Goal: Task Accomplishment & Management: Manage account settings

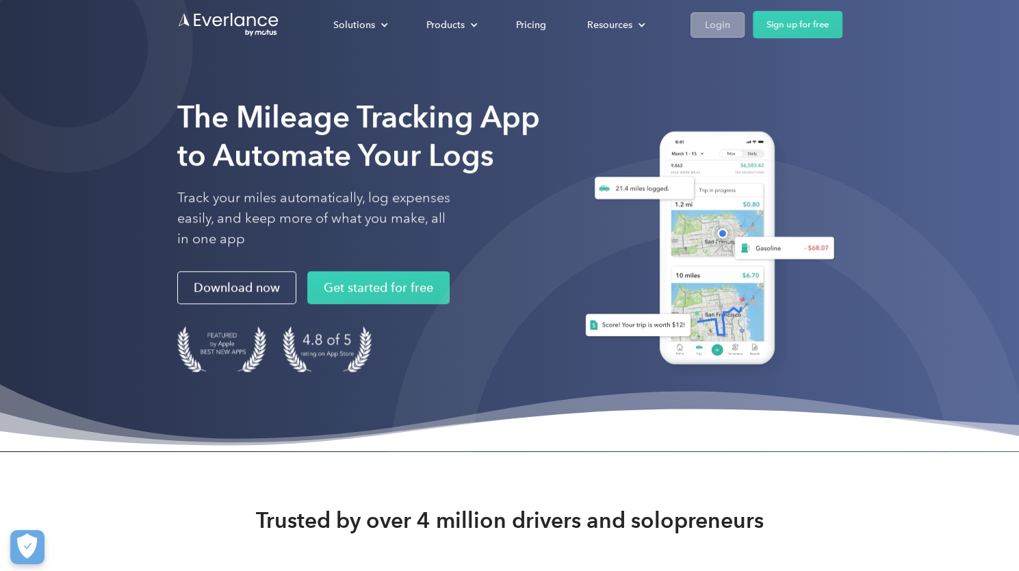
click at [707, 27] on div "Login" at bounding box center [717, 24] width 25 height 17
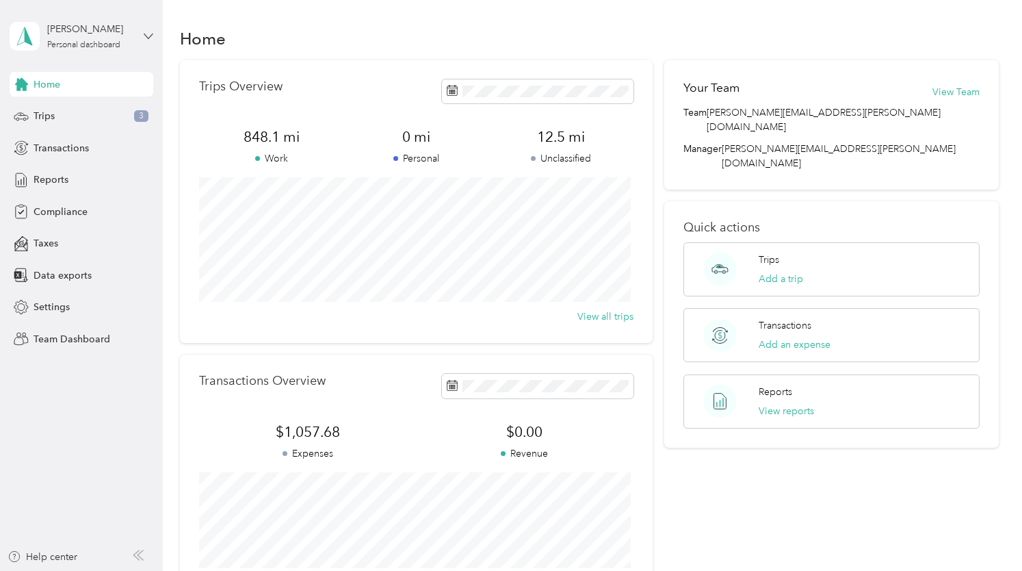
click at [148, 32] on icon at bounding box center [149, 36] width 10 height 10
click at [76, 112] on div "Team dashboard" at bounding box center [58, 112] width 73 height 14
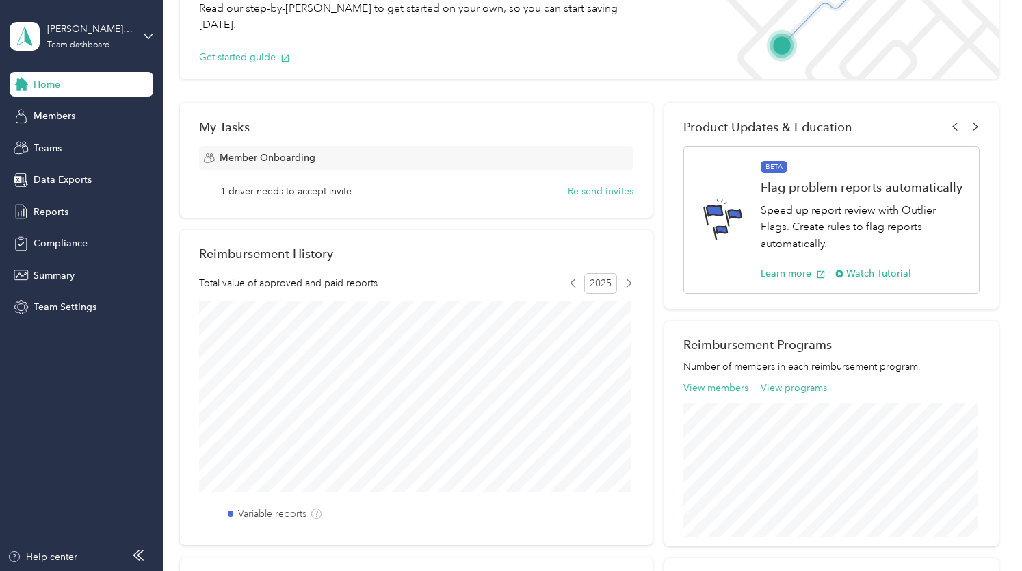
scroll to position [97, 0]
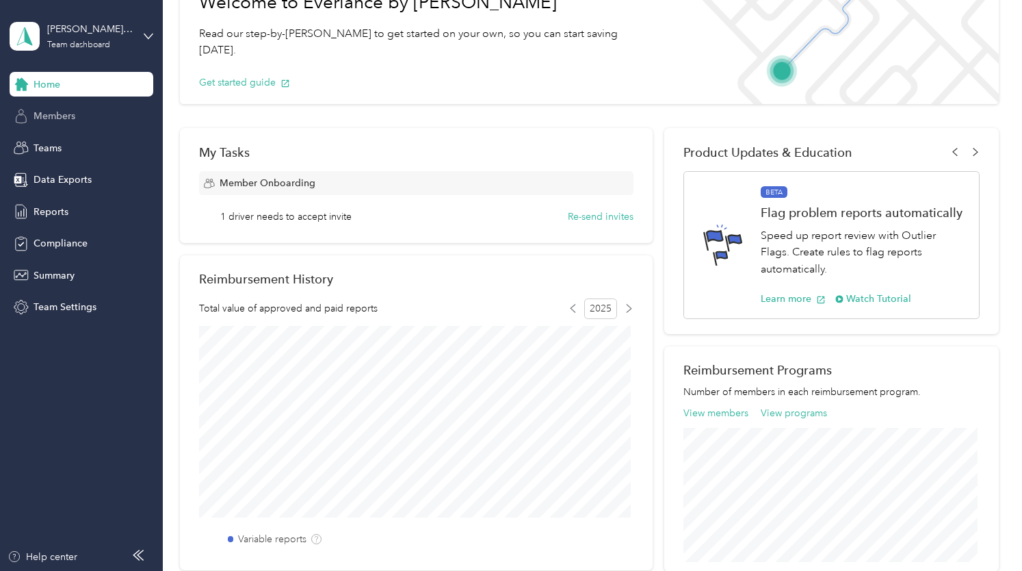
click at [54, 113] on span "Members" at bounding box center [55, 116] width 42 height 14
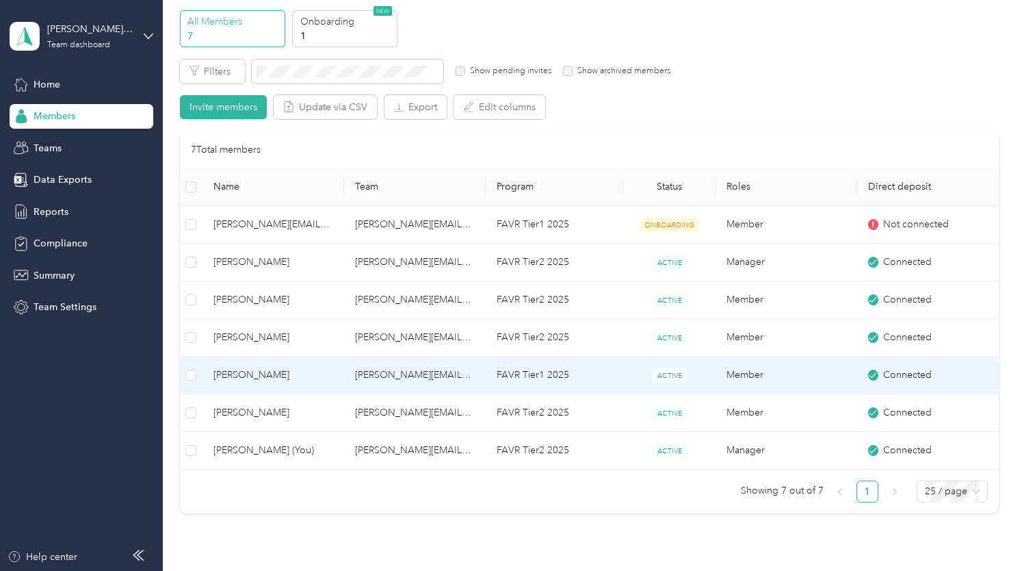
scroll to position [68, 0]
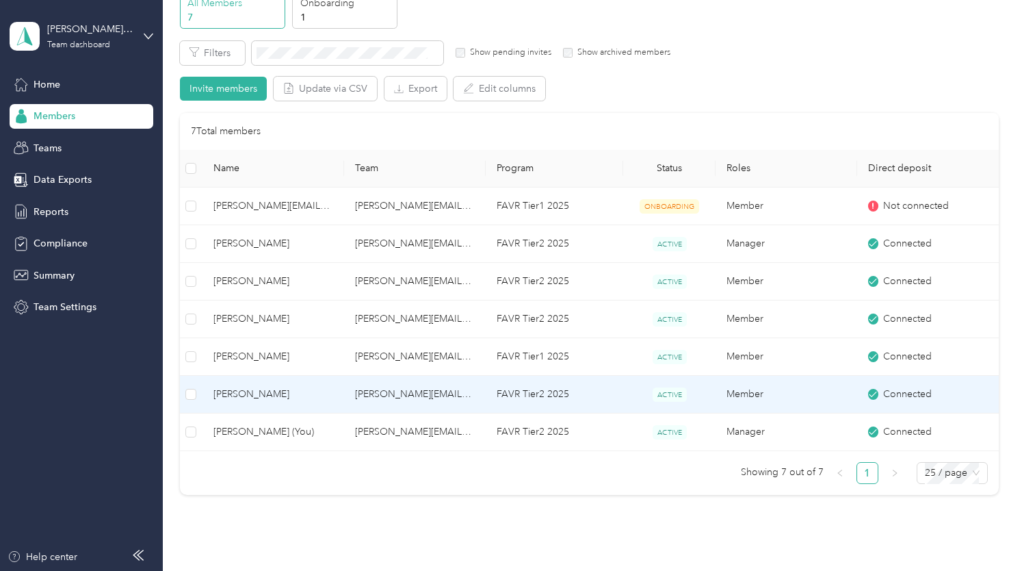
click at [262, 393] on span "[PERSON_NAME]" at bounding box center [273, 394] width 120 height 15
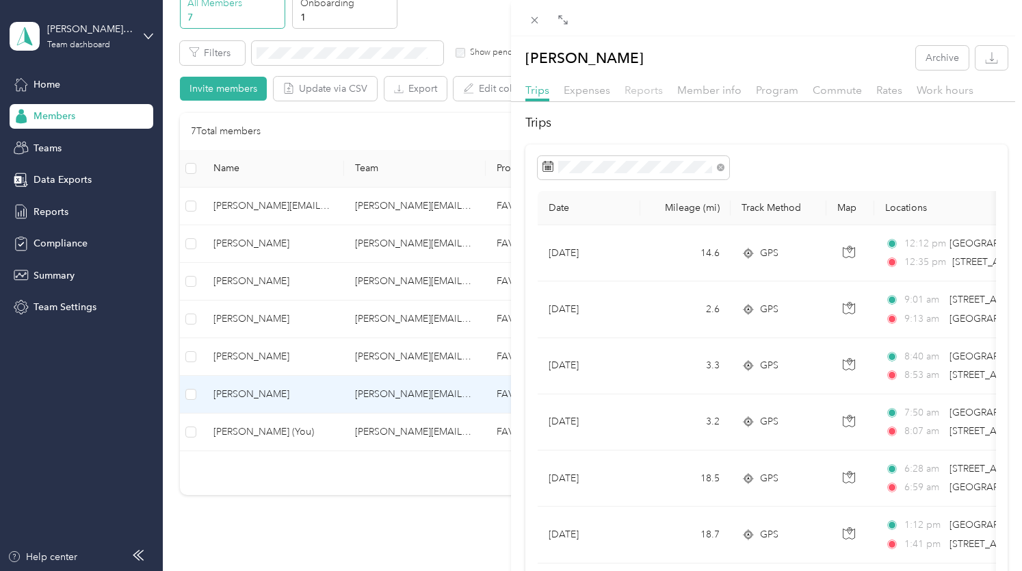
click at [646, 92] on span "Reports" at bounding box center [644, 89] width 38 height 13
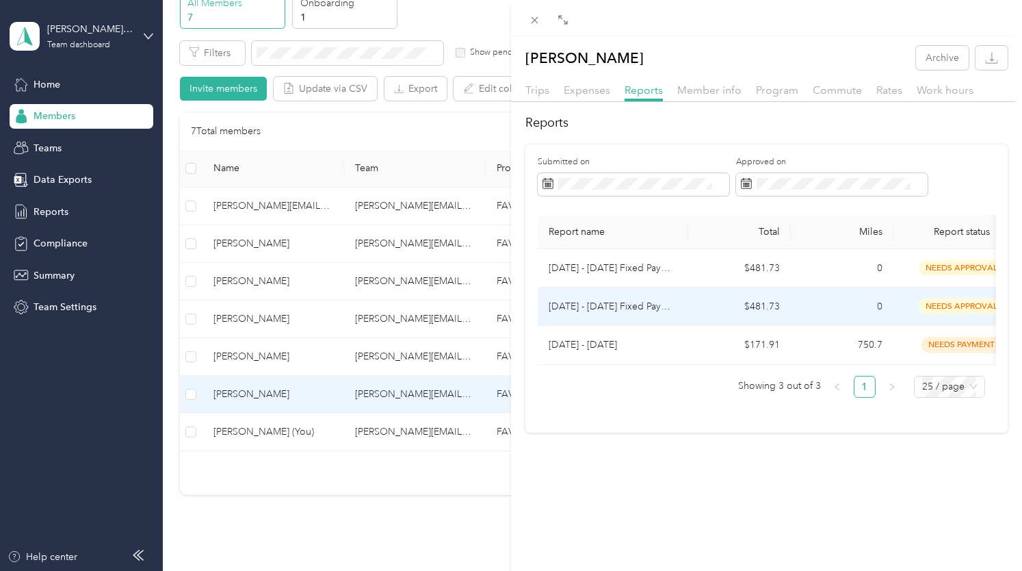
click at [952, 304] on span "needs approval" at bounding box center [962, 306] width 86 height 16
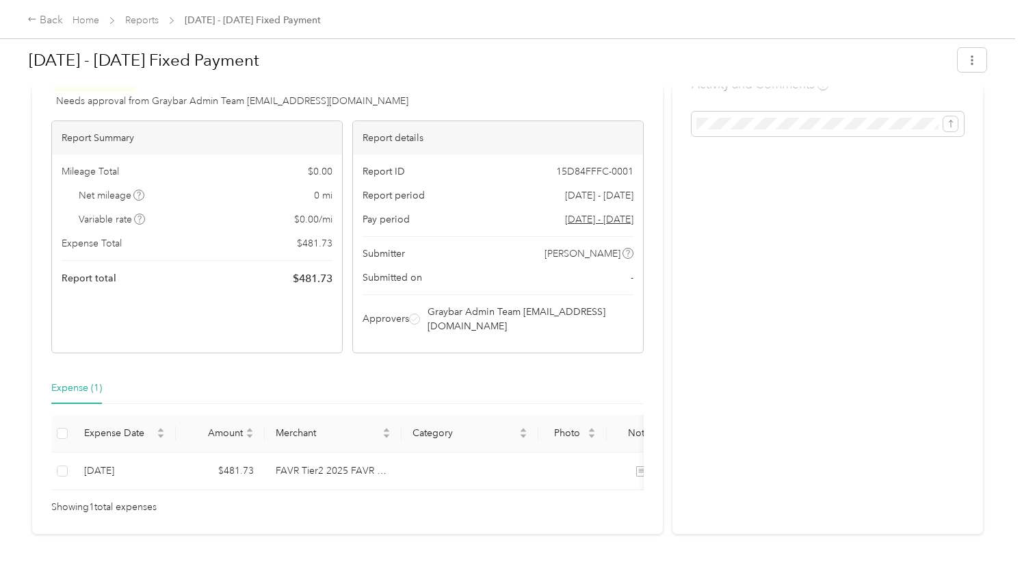
scroll to position [68, 0]
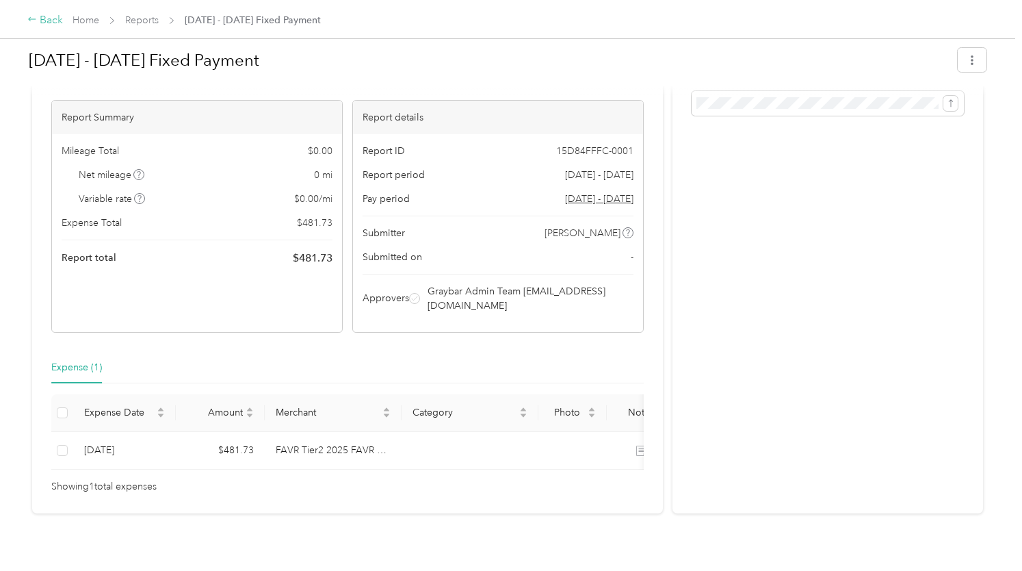
click at [32, 21] on icon at bounding box center [32, 19] width 10 height 10
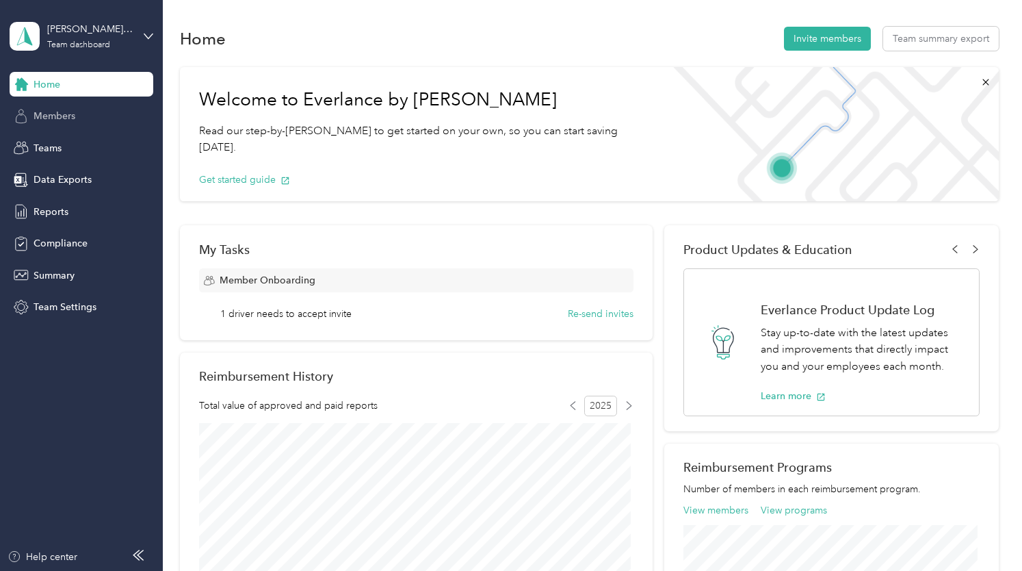
click at [58, 120] on span "Members" at bounding box center [55, 116] width 42 height 14
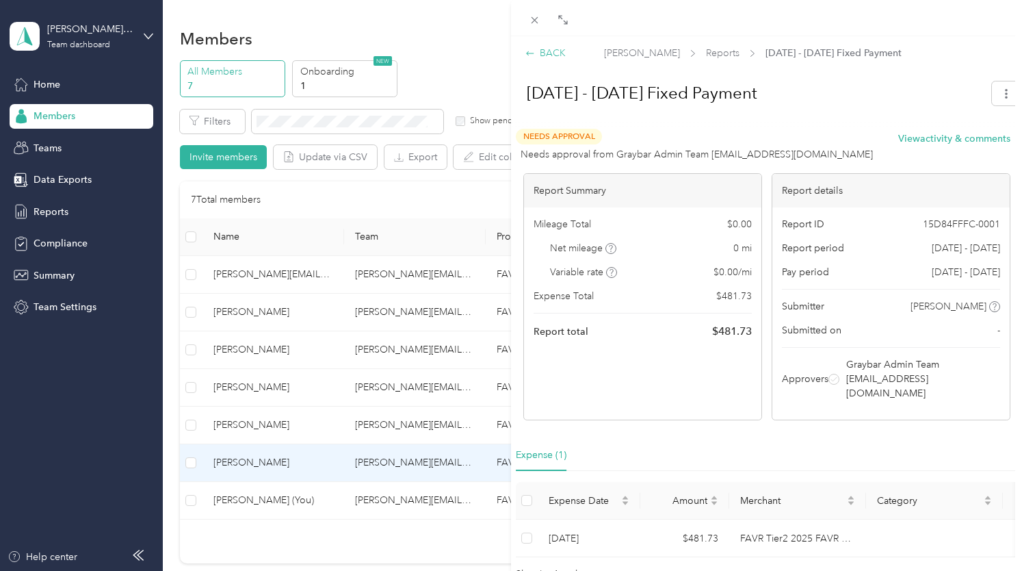
click at [532, 55] on icon at bounding box center [530, 54] width 10 height 10
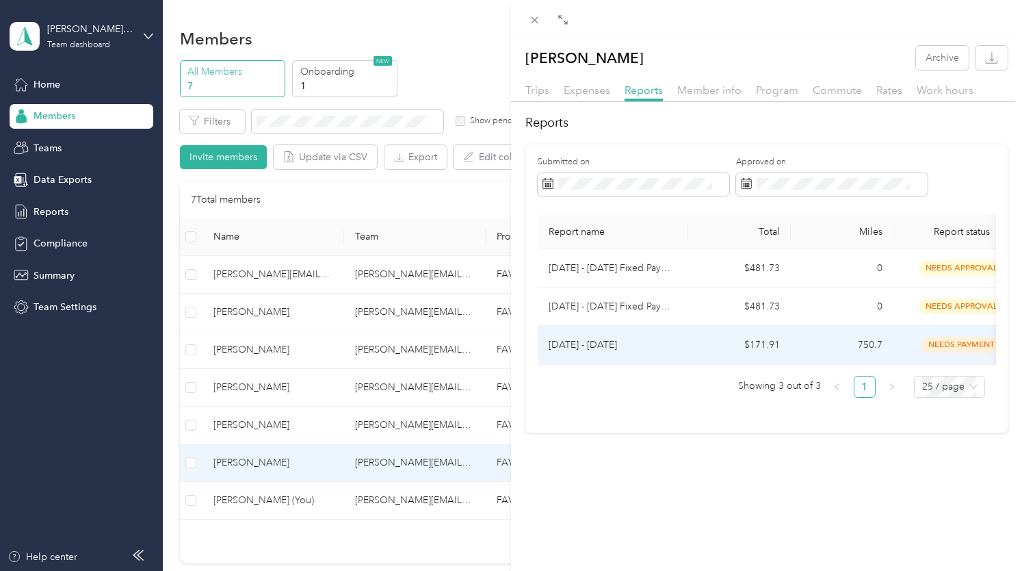
click at [945, 341] on span "needs payment" at bounding box center [962, 345] width 81 height 16
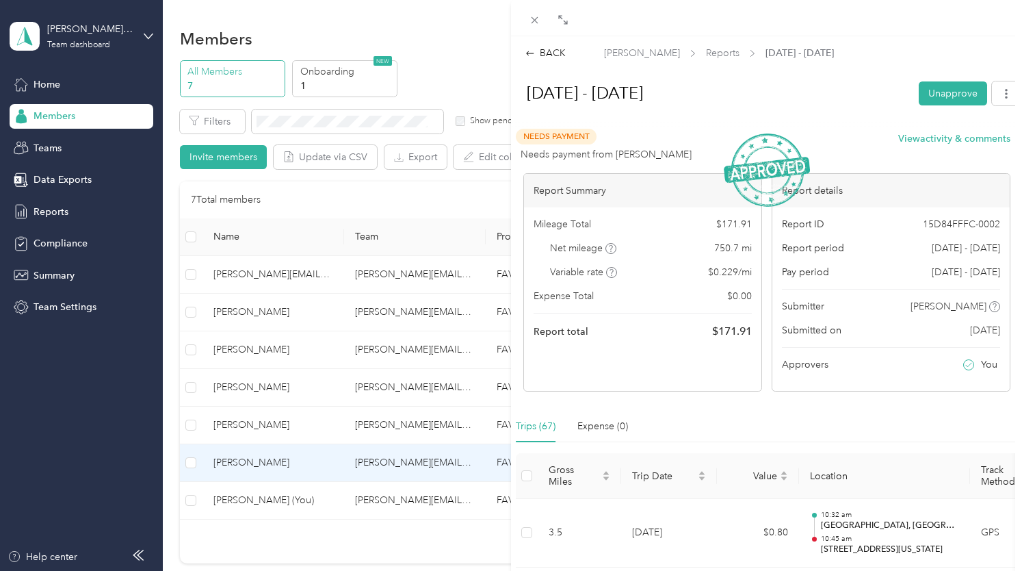
click at [191, 313] on div "BACK [PERSON_NAME] Reports [DATE] - [DATE] [DATE] - [DATE] Unapprove Needs Paym…" at bounding box center [511, 285] width 1022 height 571
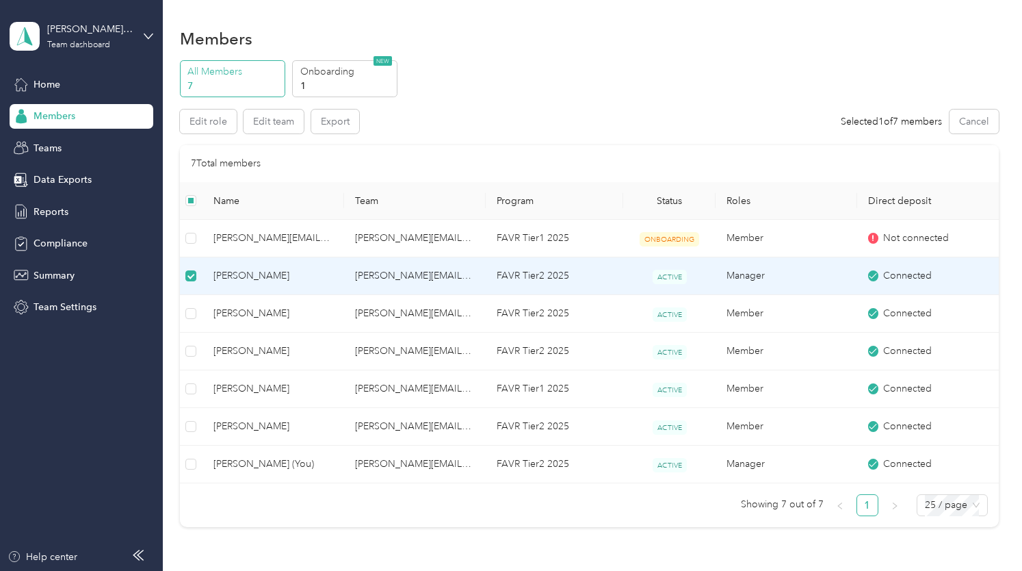
click at [233, 276] on span "[PERSON_NAME]" at bounding box center [273, 275] width 120 height 15
click at [246, 275] on span "[PERSON_NAME]" at bounding box center [273, 275] width 120 height 15
click at [669, 275] on span "ACTIVE" at bounding box center [670, 277] width 34 height 14
click at [44, 210] on span "Reports" at bounding box center [51, 212] width 35 height 14
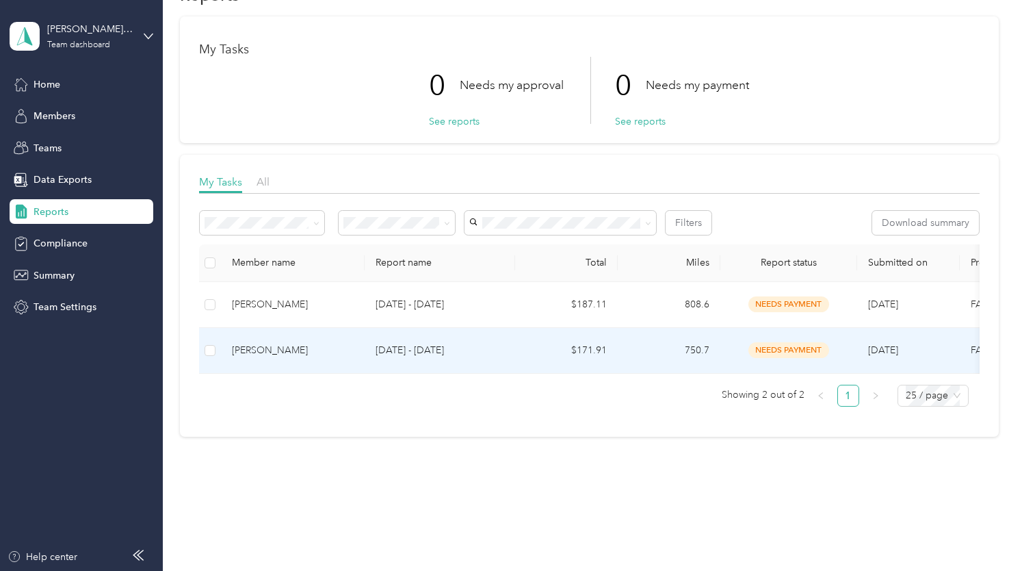
scroll to position [60, 0]
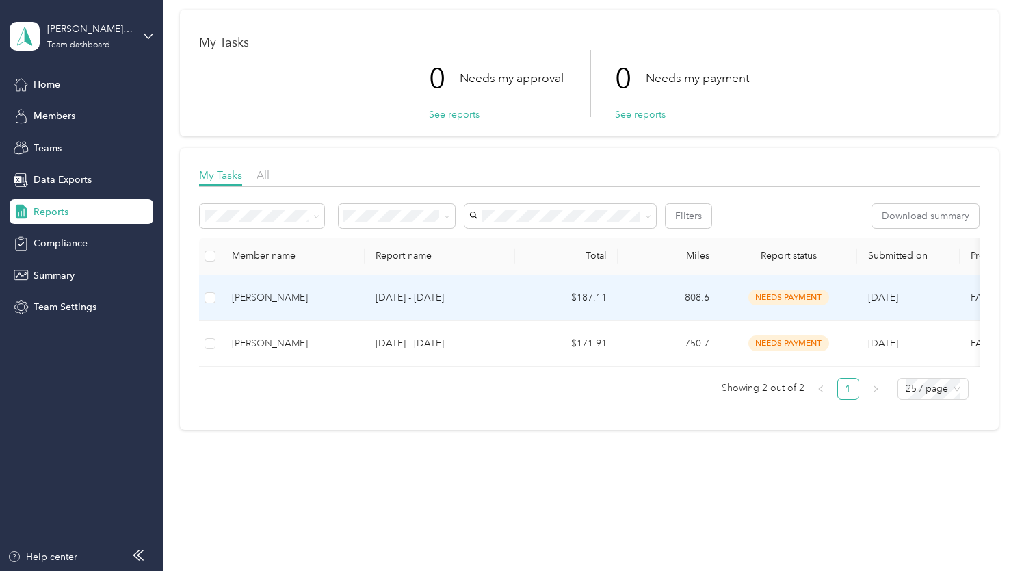
click at [257, 291] on div "[PERSON_NAME]" at bounding box center [293, 297] width 122 height 15
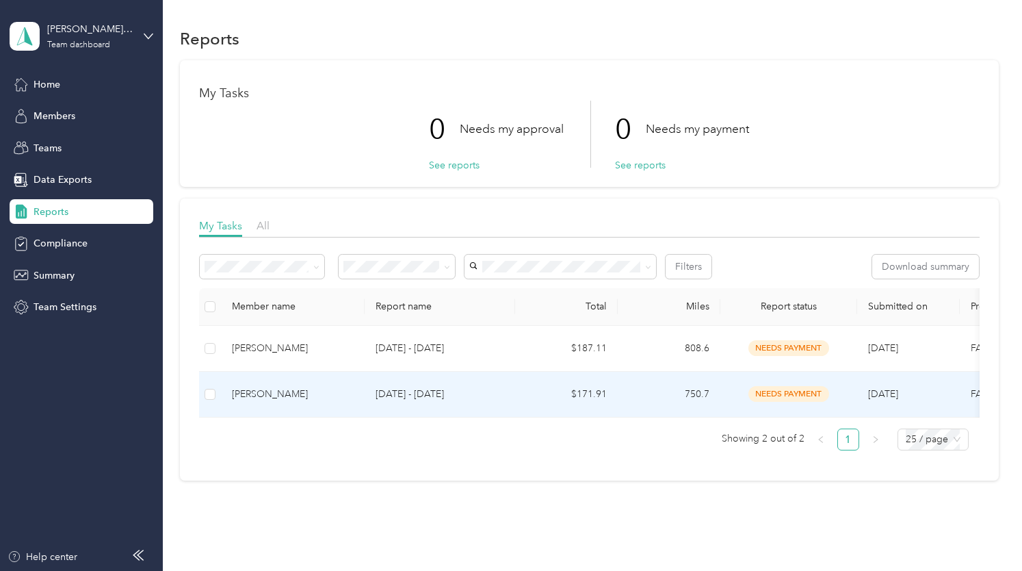
click at [794, 395] on span "needs payment" at bounding box center [788, 394] width 81 height 16
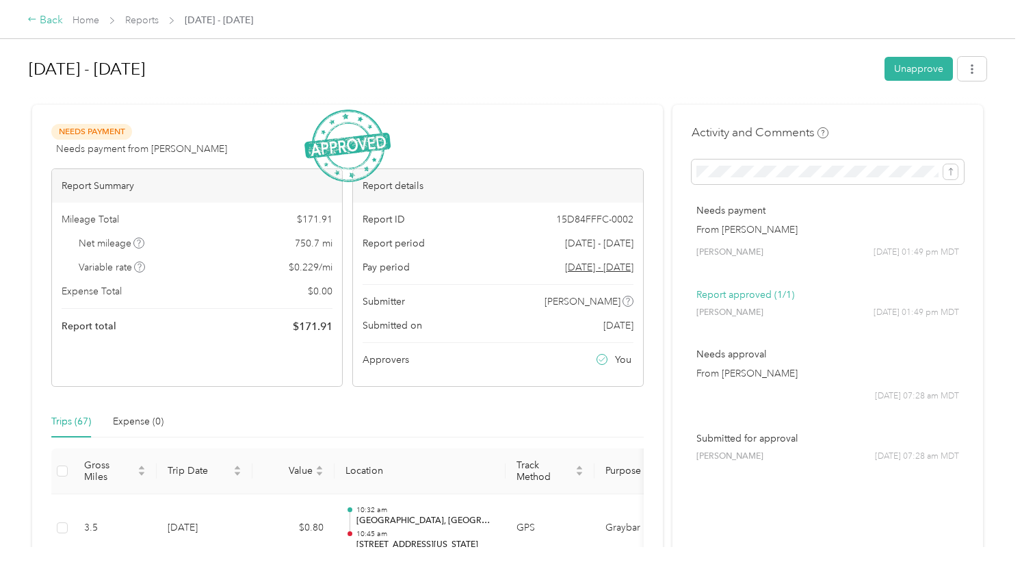
click at [46, 25] on div "Back" at bounding box center [45, 20] width 36 height 16
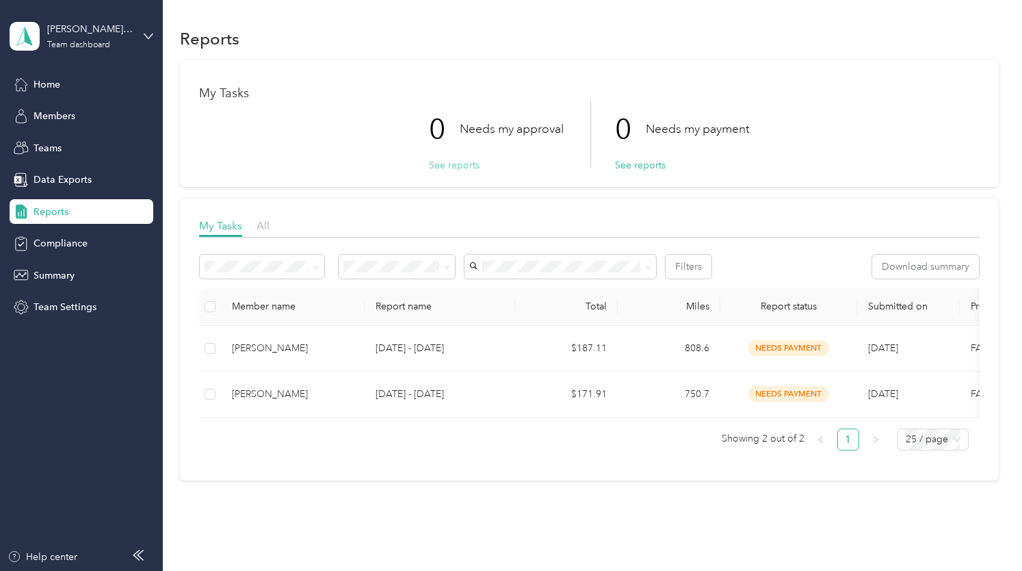
click at [445, 164] on button "See reports" at bounding box center [454, 165] width 51 height 14
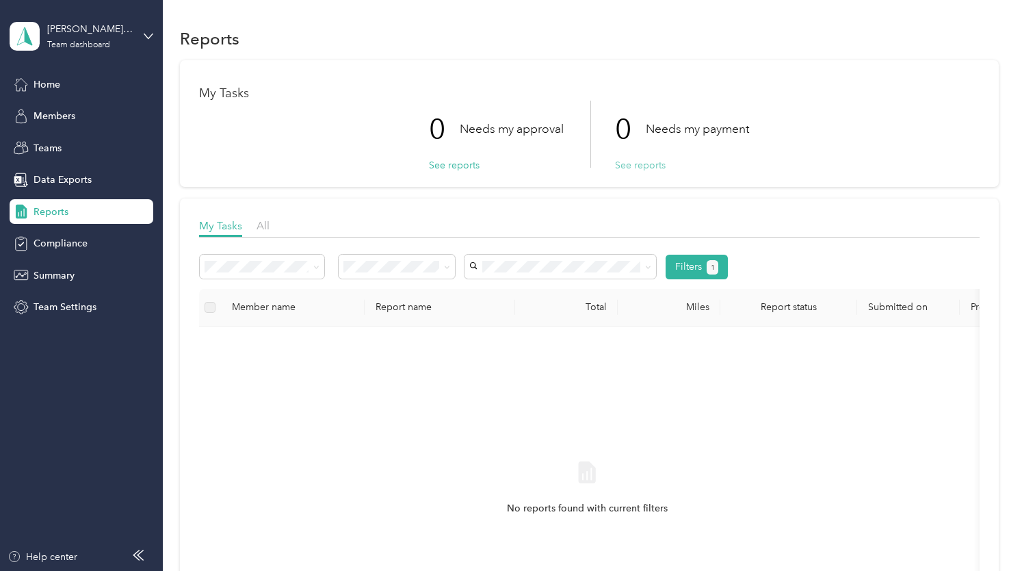
click at [640, 164] on button "See reports" at bounding box center [640, 165] width 51 height 14
click at [58, 116] on span "Members" at bounding box center [55, 116] width 42 height 14
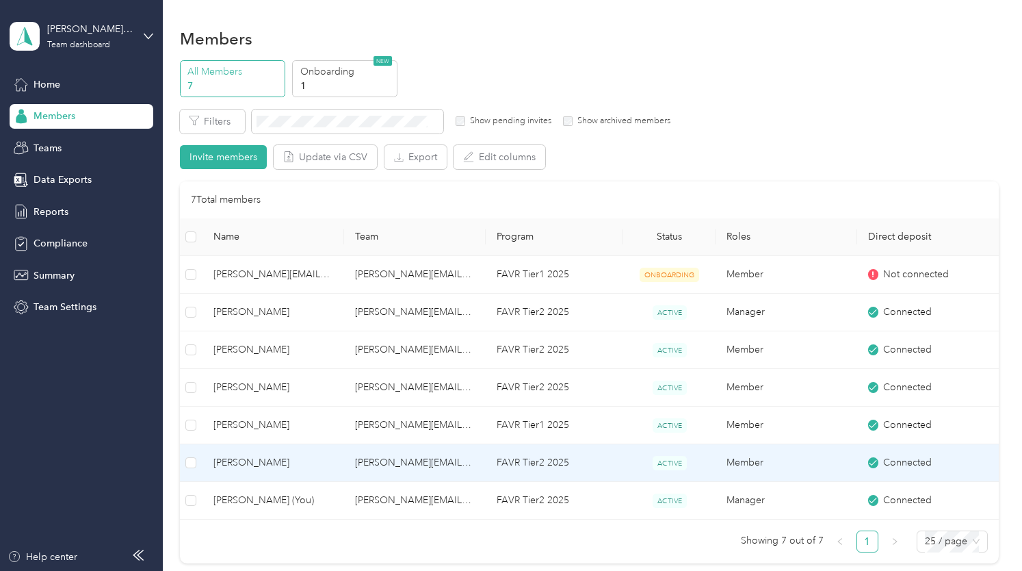
click at [233, 458] on span "[PERSON_NAME]" at bounding box center [273, 462] width 120 height 15
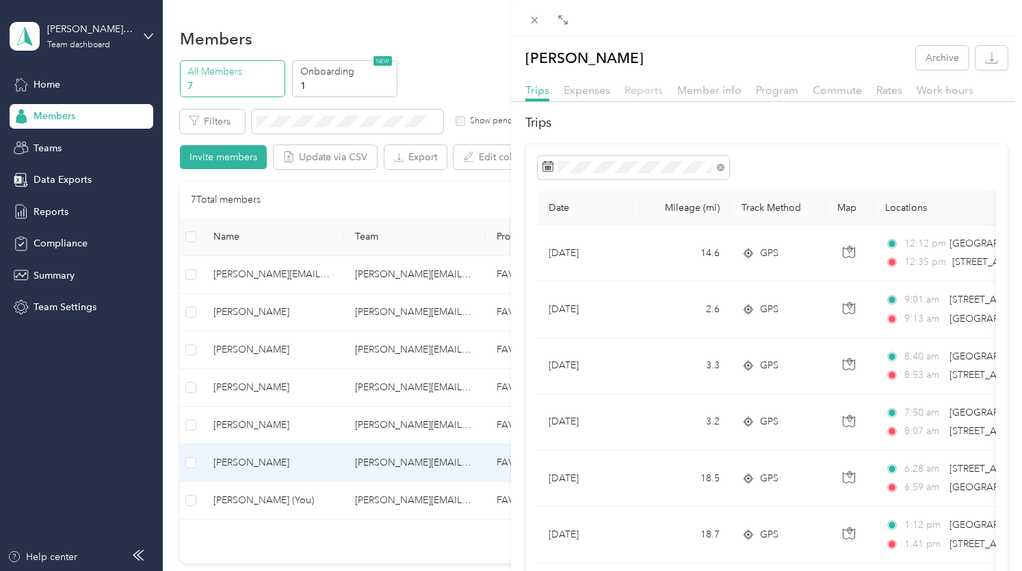
click at [640, 90] on span "Reports" at bounding box center [644, 89] width 38 height 13
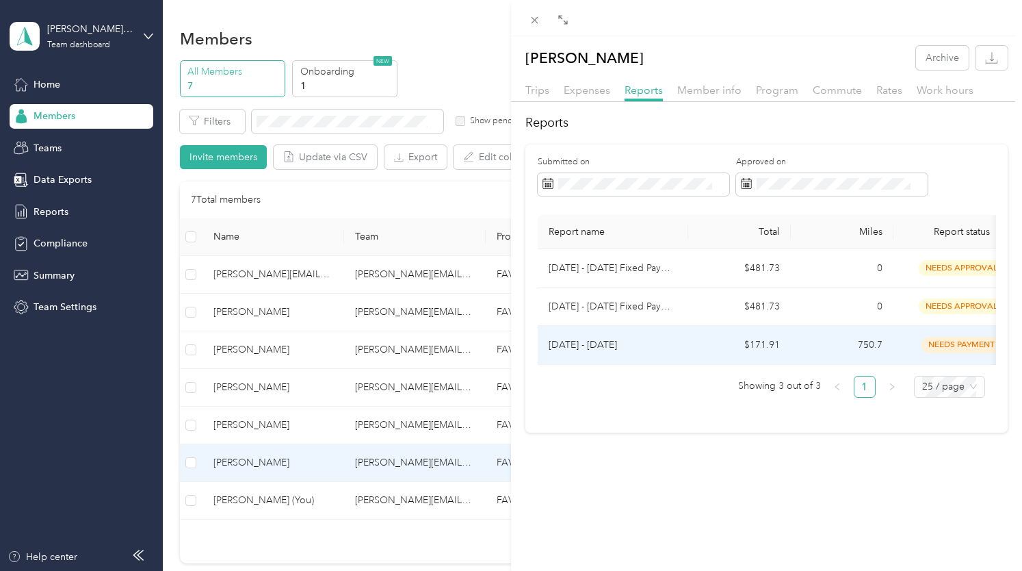
drag, startPoint x: 692, startPoint y: 363, endPoint x: 729, endPoint y: 361, distance: 37.0
click at [729, 361] on td "$171.91" at bounding box center [739, 345] width 103 height 38
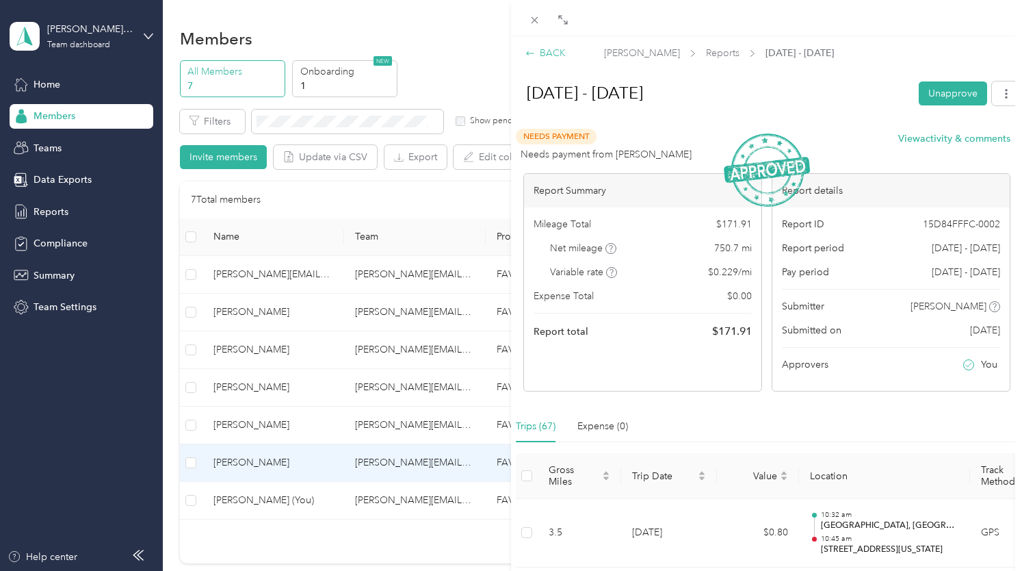
click at [530, 53] on icon at bounding box center [530, 54] width 10 height 10
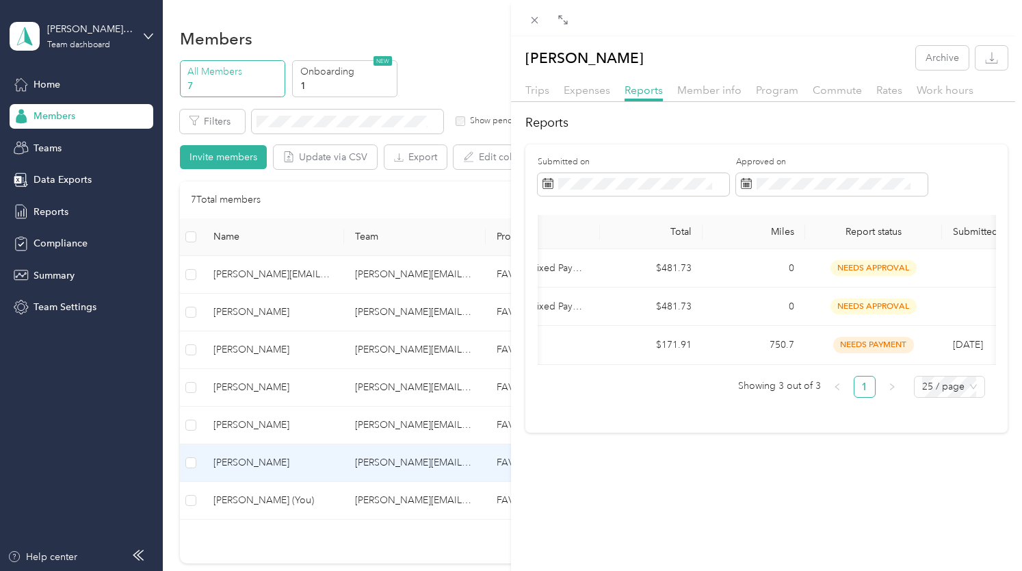
scroll to position [0, 97]
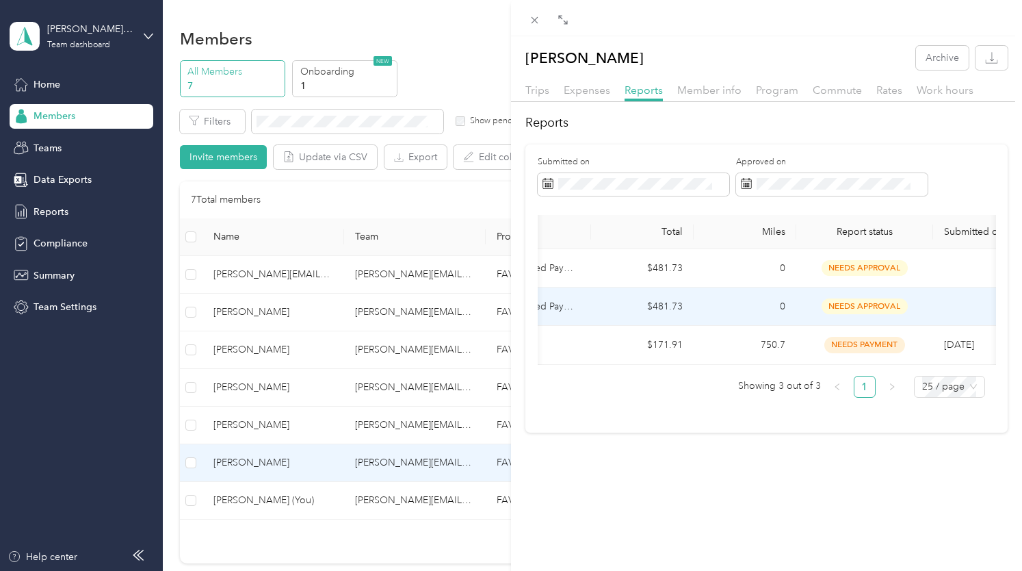
click at [855, 303] on span "needs approval" at bounding box center [865, 306] width 86 height 16
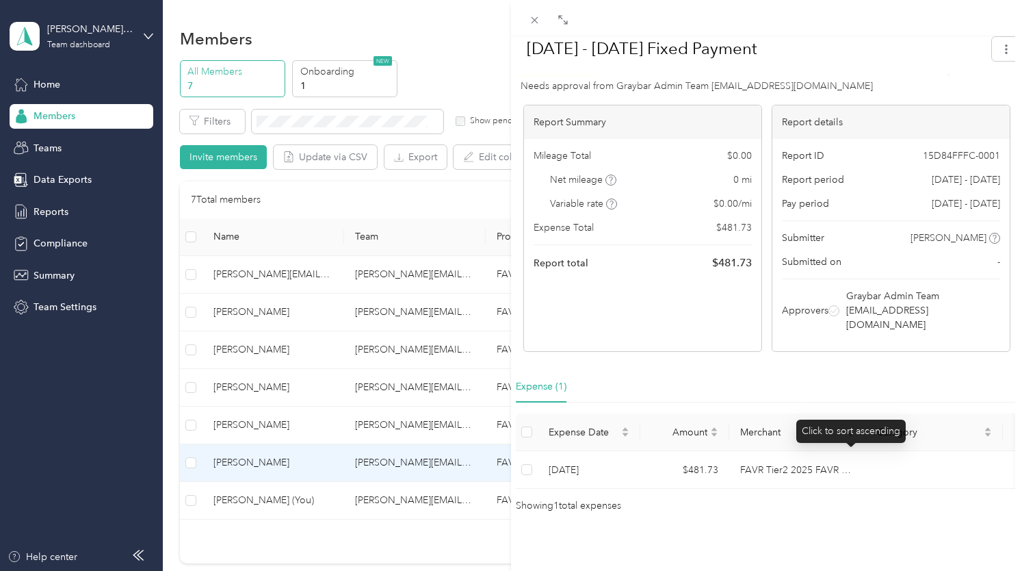
scroll to position [0, 0]
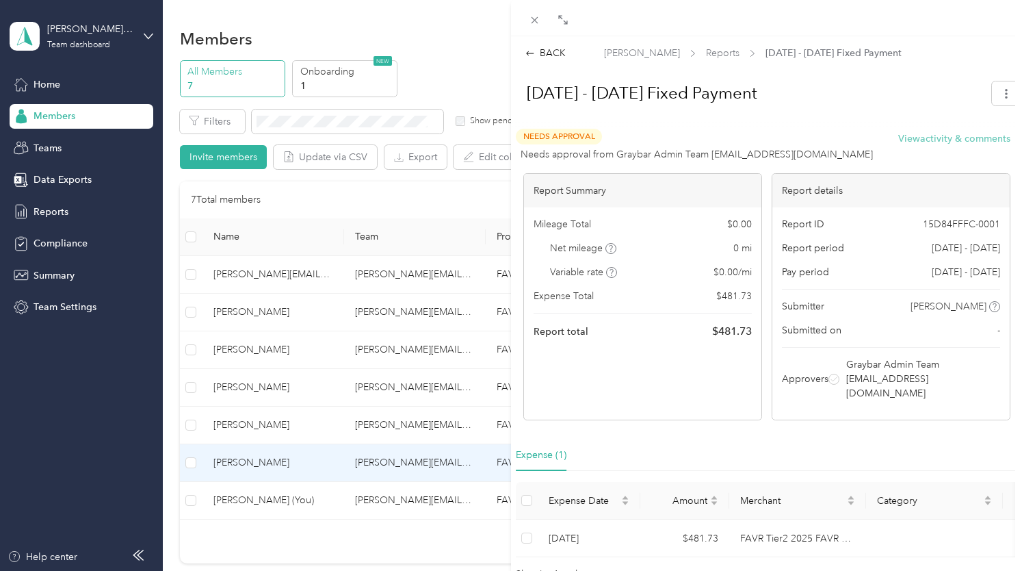
click at [928, 136] on button "View activity & comments" at bounding box center [954, 138] width 112 height 14
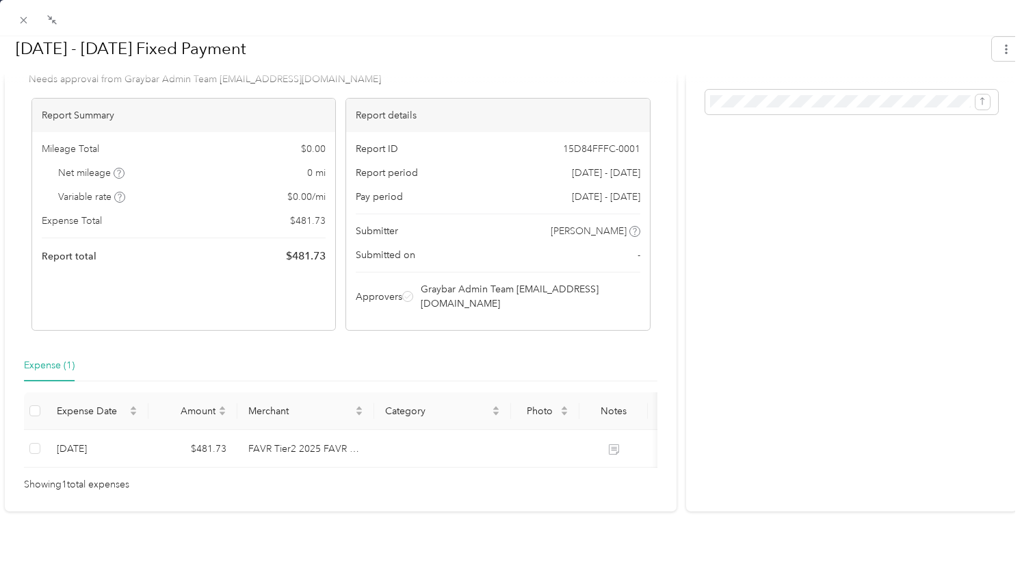
scroll to position [31, 0]
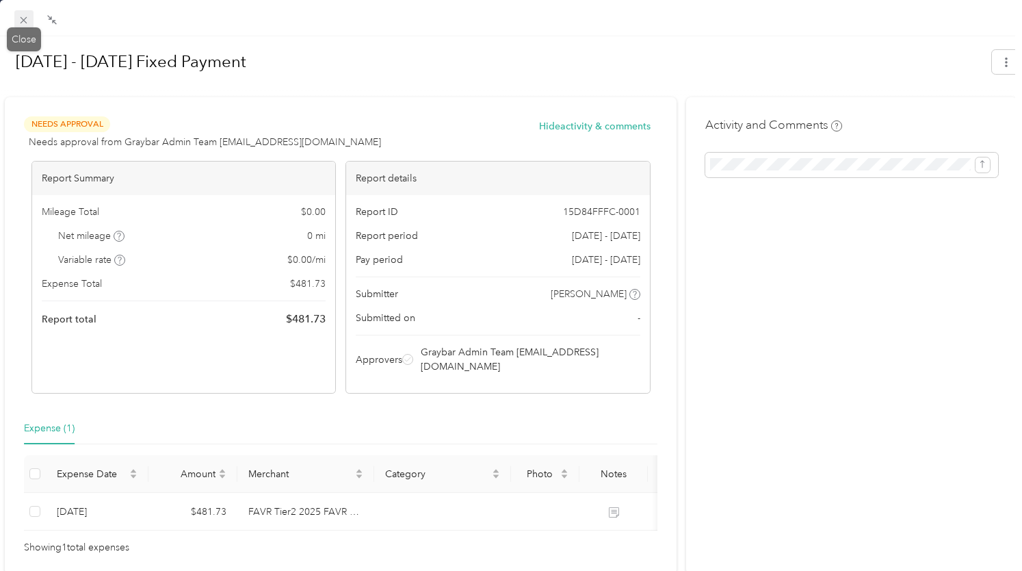
click at [29, 20] on icon at bounding box center [24, 20] width 12 height 12
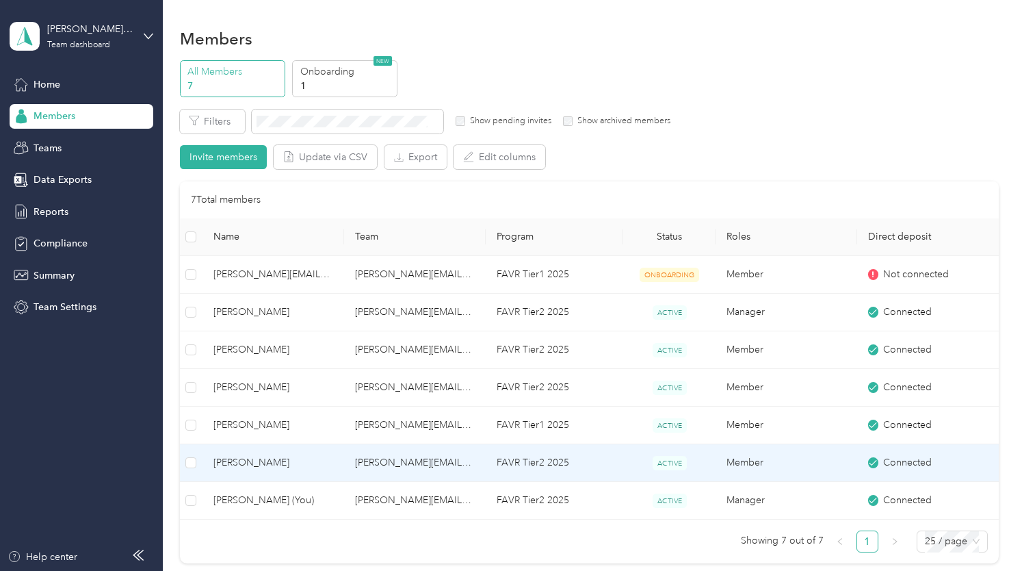
click at [268, 463] on span "[PERSON_NAME]" at bounding box center [273, 462] width 120 height 15
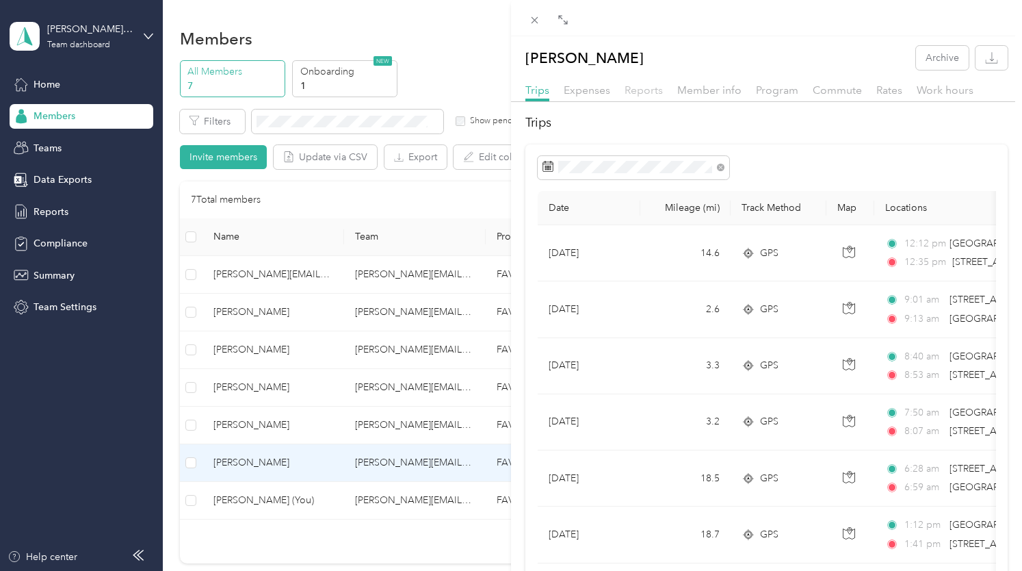
click at [637, 87] on span "Reports" at bounding box center [644, 89] width 38 height 13
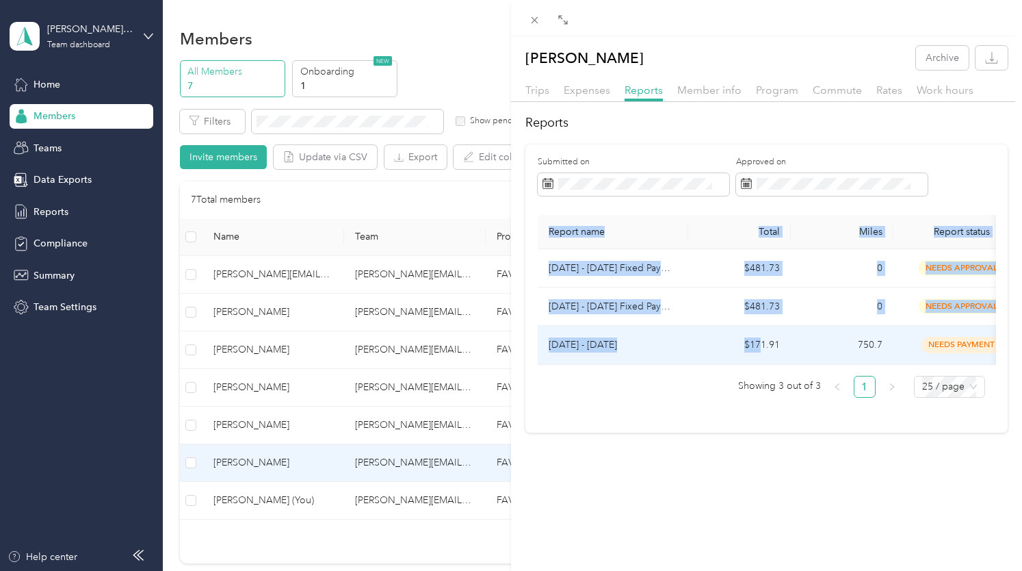
drag, startPoint x: 763, startPoint y: 363, endPoint x: 753, endPoint y: 372, distance: 13.6
click at [768, 364] on div "Report name Total Miles Report status Submitted on [DATE] - [DATE] Fixed Paymen…" at bounding box center [767, 290] width 458 height 150
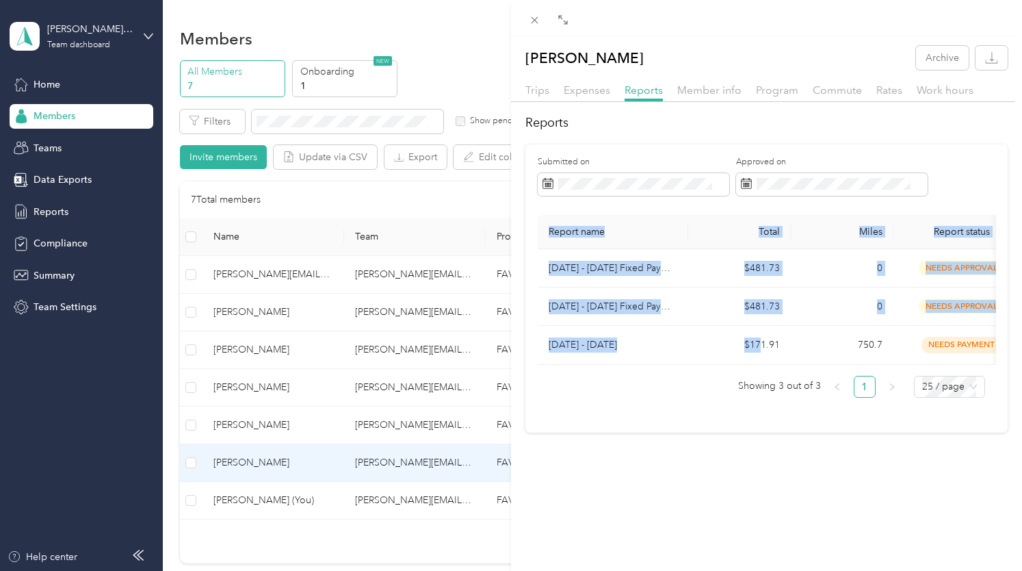
click at [750, 365] on div "Report name Total Miles Report status Submitted on [DATE] - [DATE] Fixed Paymen…" at bounding box center [767, 290] width 458 height 150
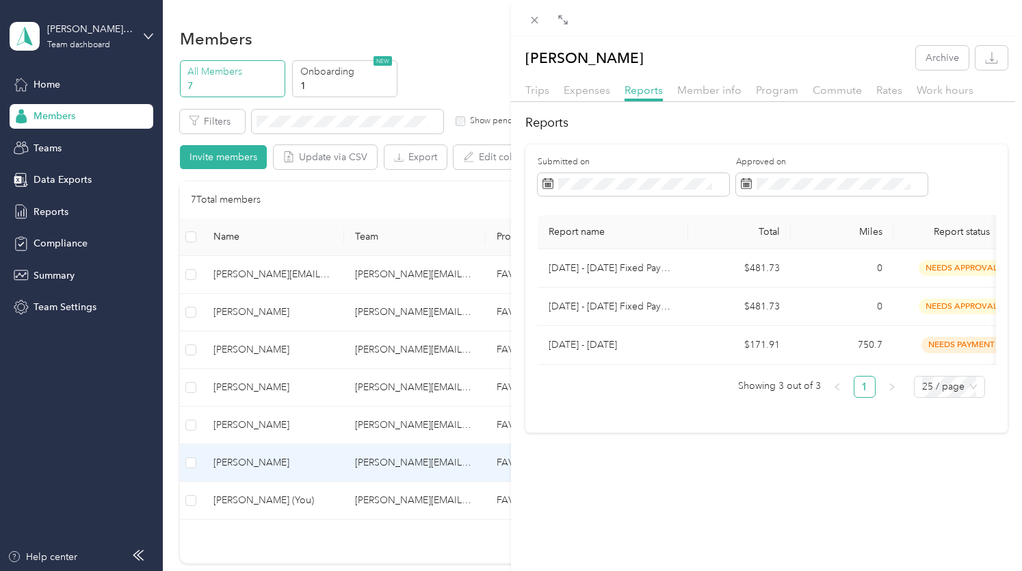
click at [662, 432] on div "Submitted on Approved on Report name Total Miles Report status Submitted on [DA…" at bounding box center [766, 288] width 482 height 288
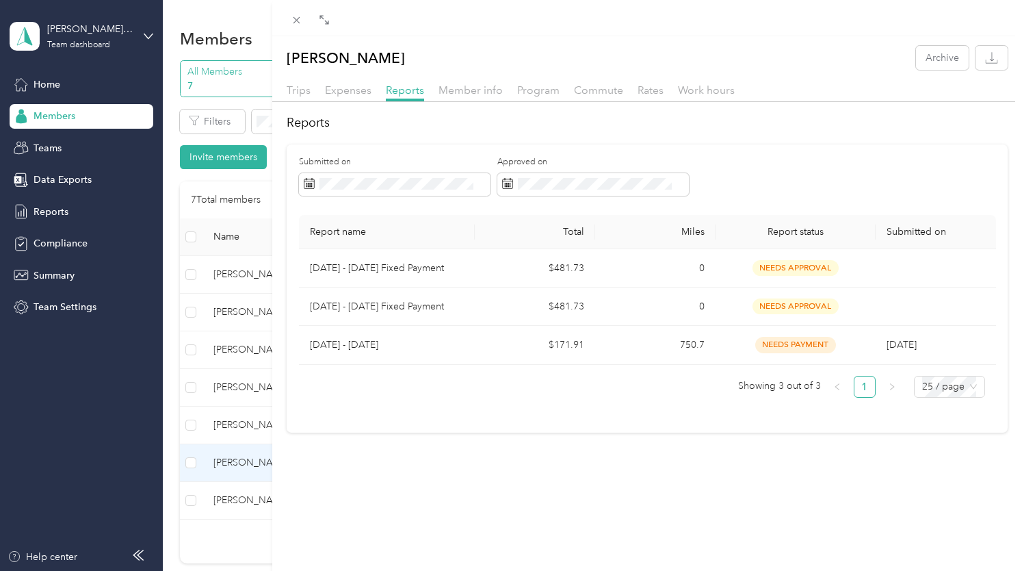
drag, startPoint x: 509, startPoint y: 86, endPoint x: 277, endPoint y: 119, distance: 234.3
click at [277, 119] on div at bounding box center [279, 285] width 10 height 571
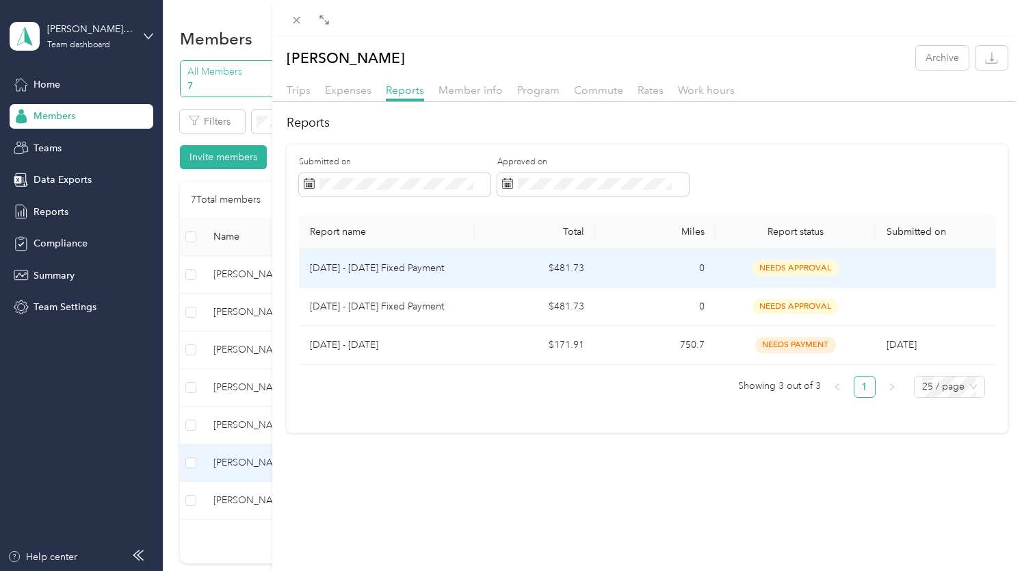
click at [772, 268] on span "needs approval" at bounding box center [796, 268] width 86 height 16
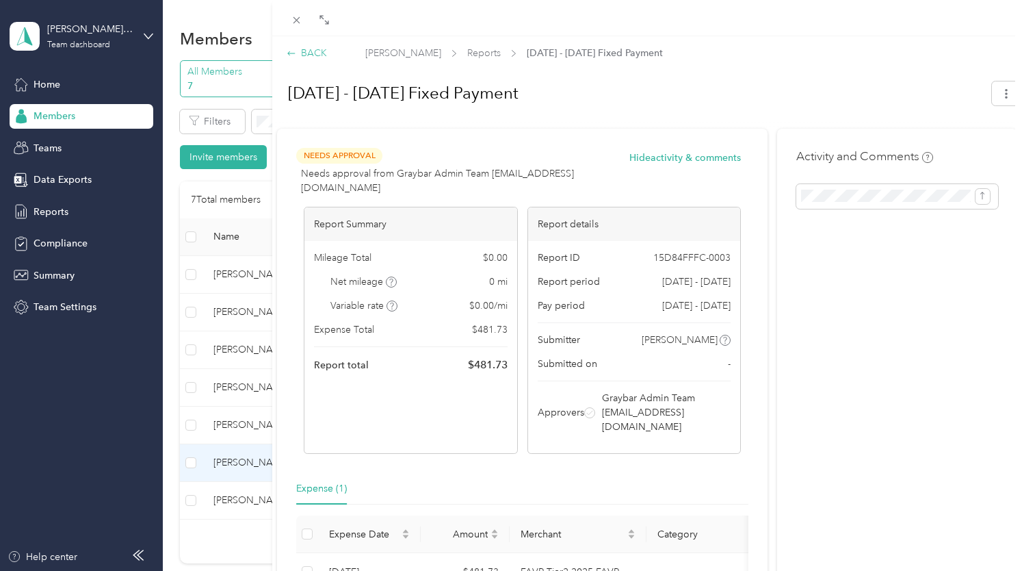
click at [294, 49] on icon at bounding box center [292, 54] width 10 height 10
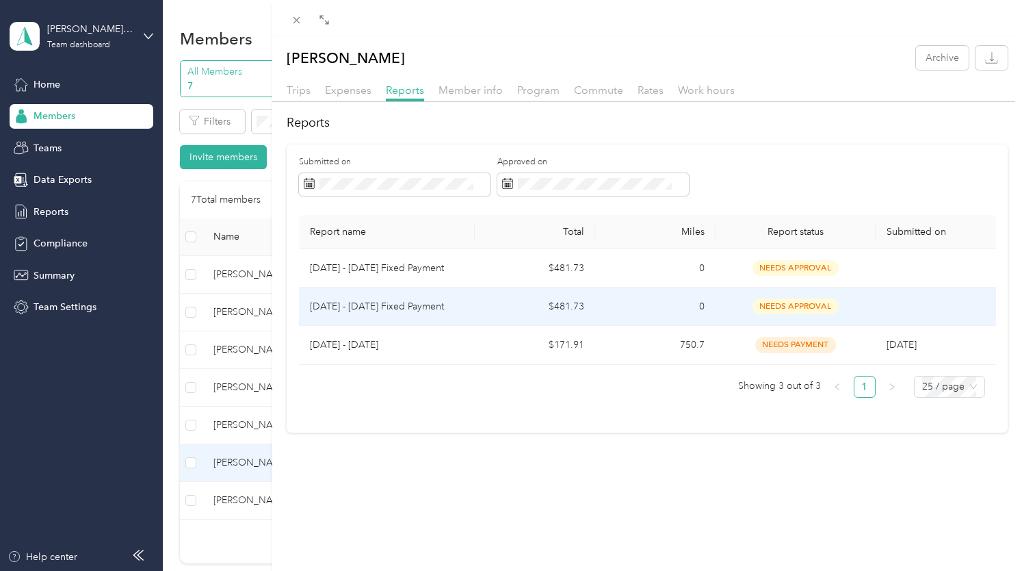
click at [803, 306] on span "needs approval" at bounding box center [796, 306] width 86 height 16
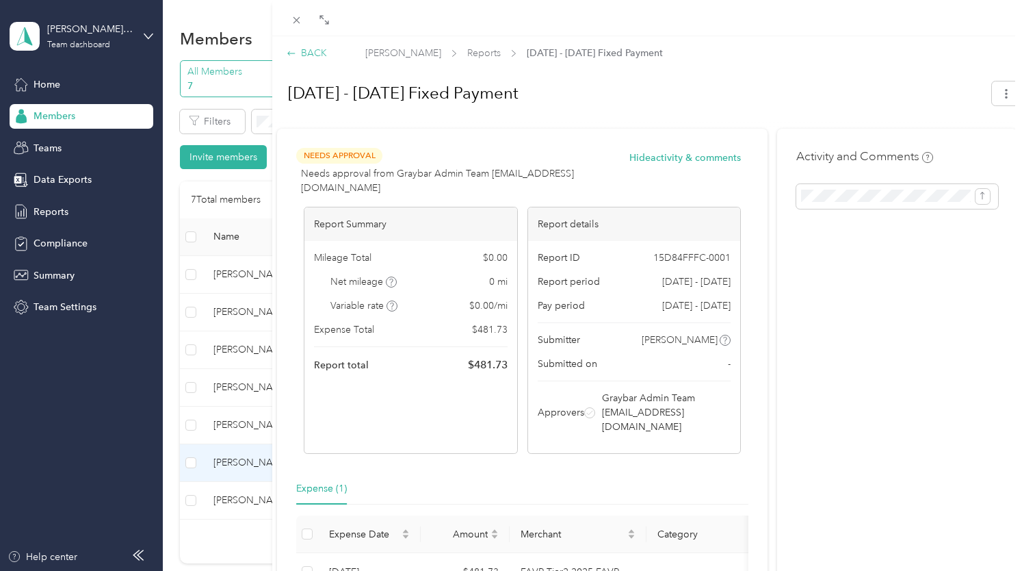
click at [307, 50] on div "BACK" at bounding box center [307, 53] width 40 height 14
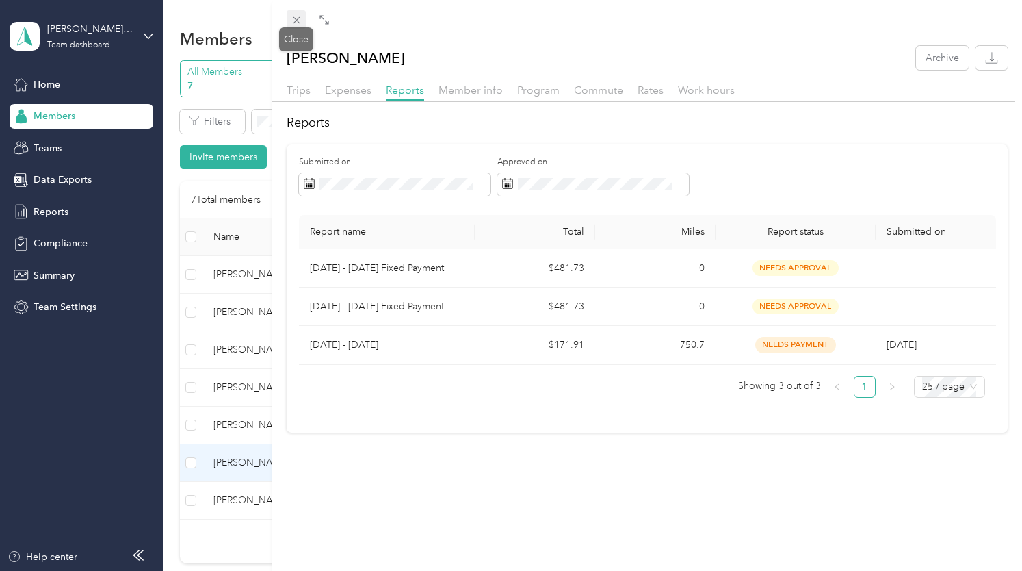
click at [296, 20] on icon at bounding box center [296, 20] width 7 height 7
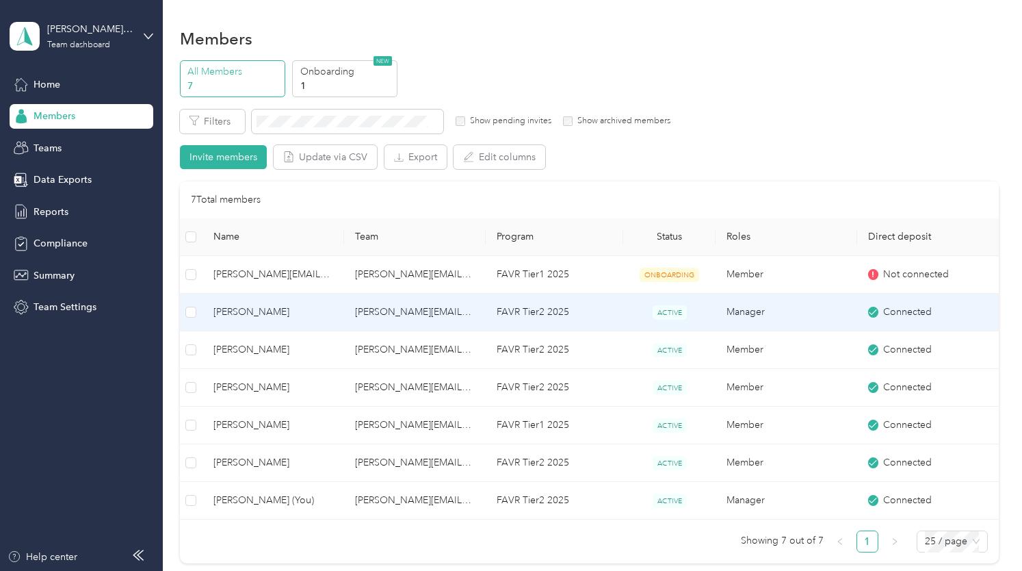
click at [231, 311] on span "[PERSON_NAME]" at bounding box center [273, 311] width 120 height 15
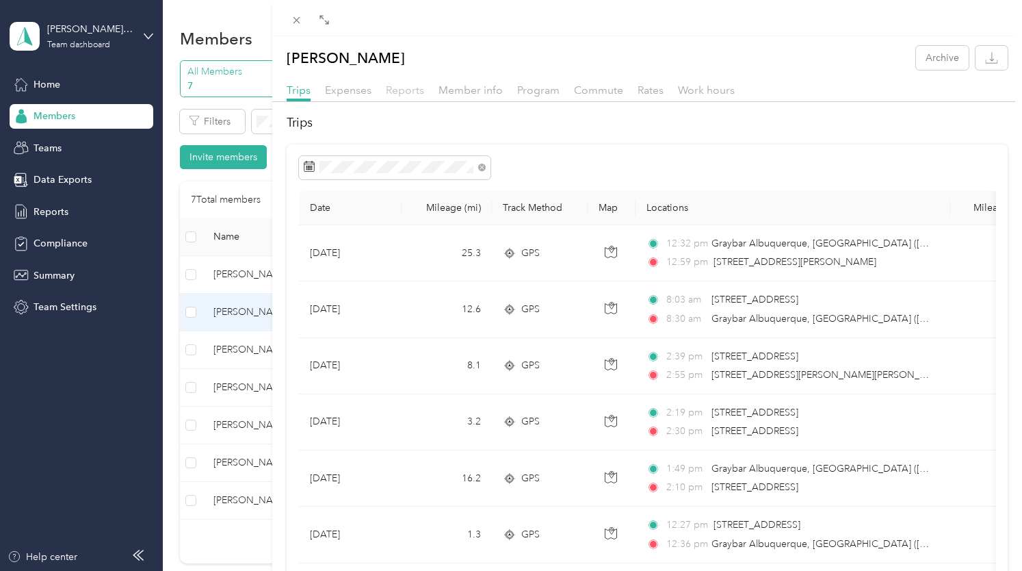
click at [400, 88] on span "Reports" at bounding box center [405, 89] width 38 height 13
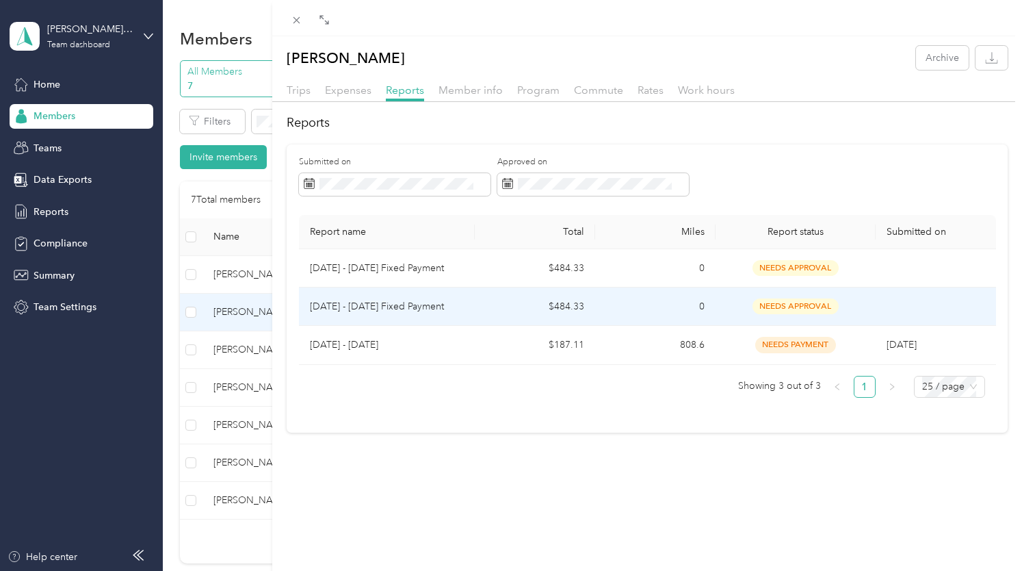
click at [791, 309] on span "needs approval" at bounding box center [796, 306] width 86 height 16
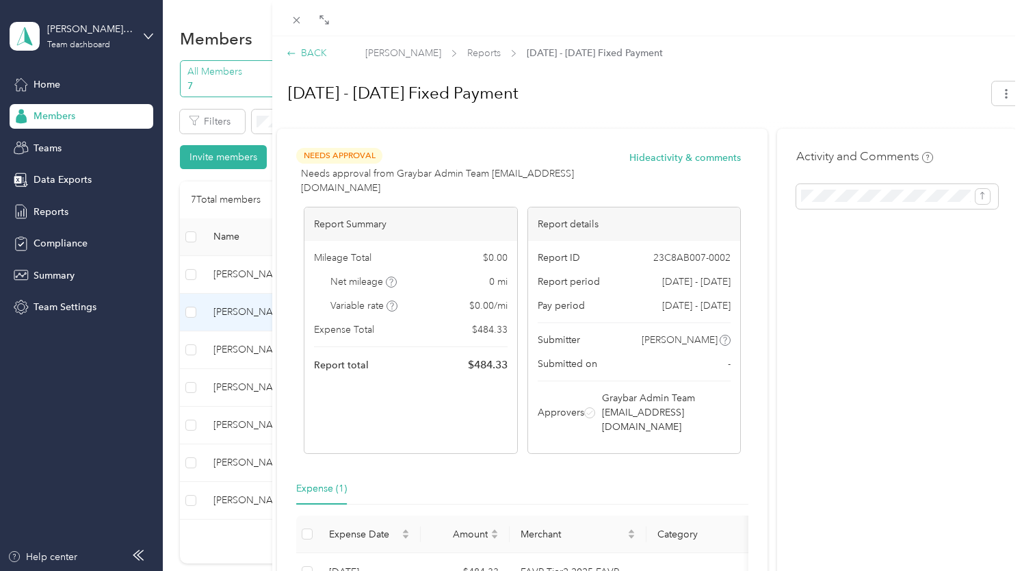
click at [315, 51] on div "BACK" at bounding box center [307, 53] width 40 height 14
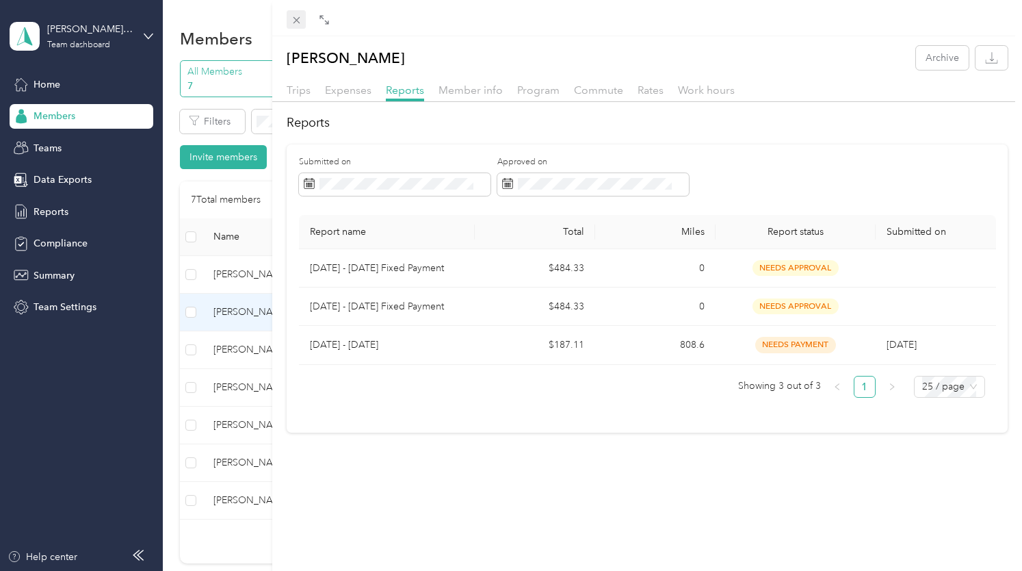
click at [296, 20] on icon at bounding box center [297, 20] width 12 height 12
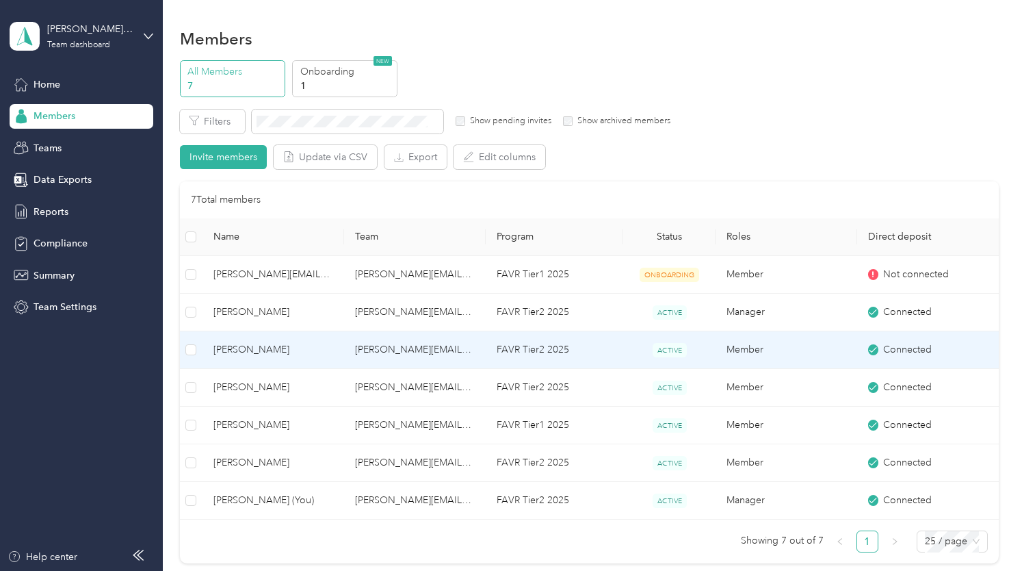
click at [233, 351] on span "[PERSON_NAME]" at bounding box center [273, 349] width 120 height 15
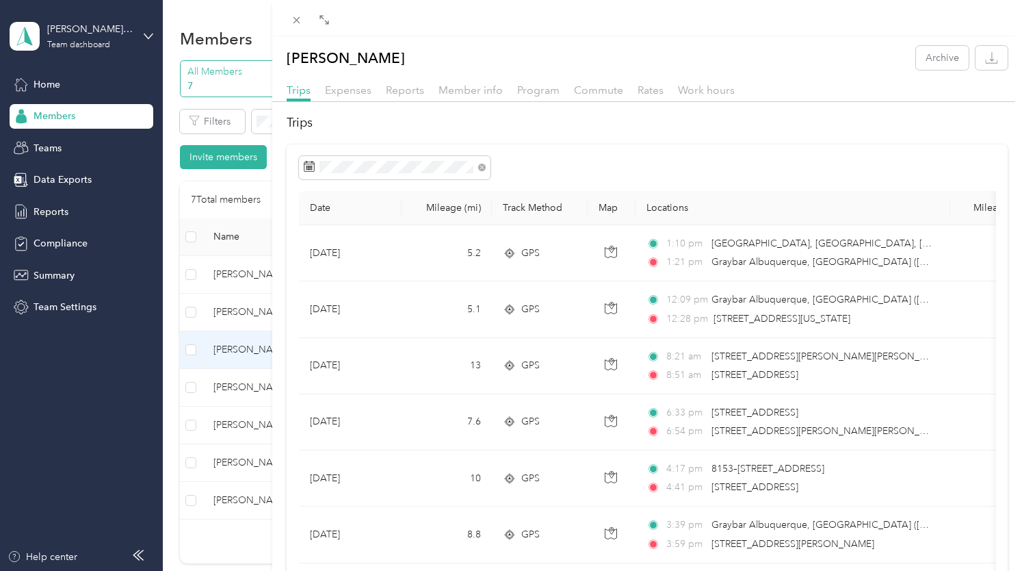
click at [413, 86] on span "Reports" at bounding box center [405, 89] width 38 height 13
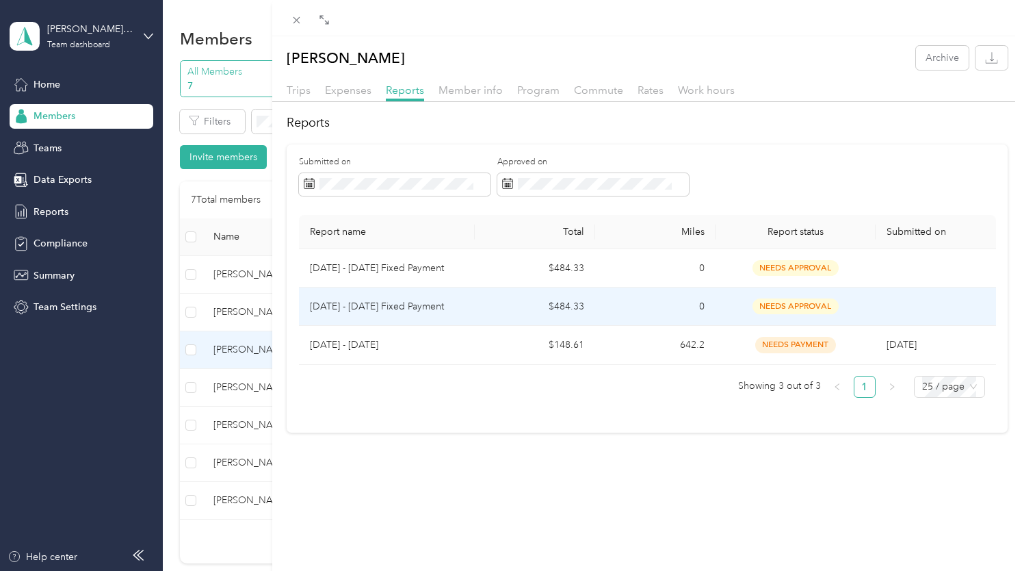
click at [783, 305] on span "needs approval" at bounding box center [796, 306] width 86 height 16
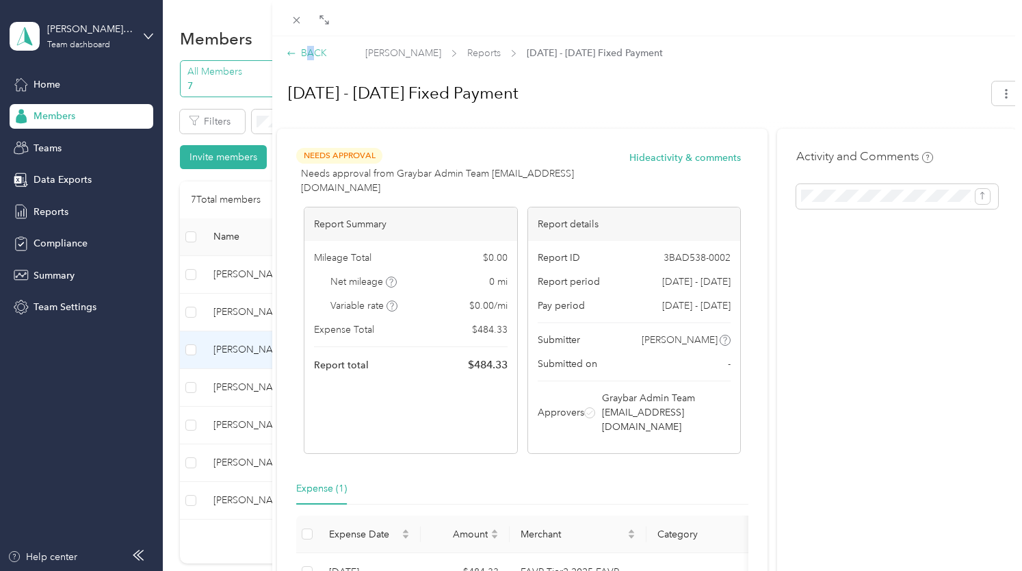
click at [311, 57] on div "BACK" at bounding box center [307, 53] width 40 height 14
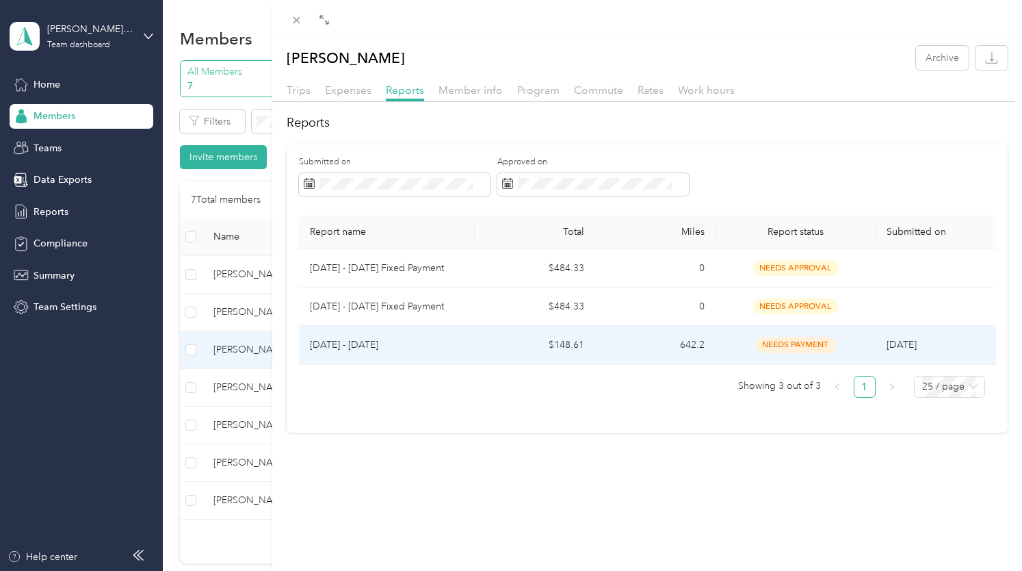
click at [788, 346] on span "needs payment" at bounding box center [795, 345] width 81 height 16
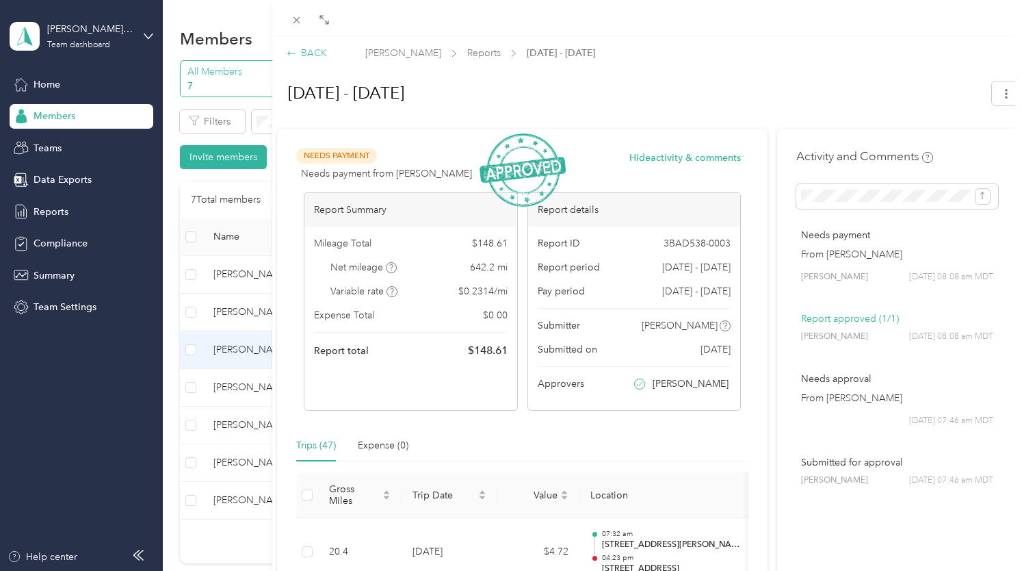
click at [313, 54] on div "BACK" at bounding box center [307, 53] width 40 height 14
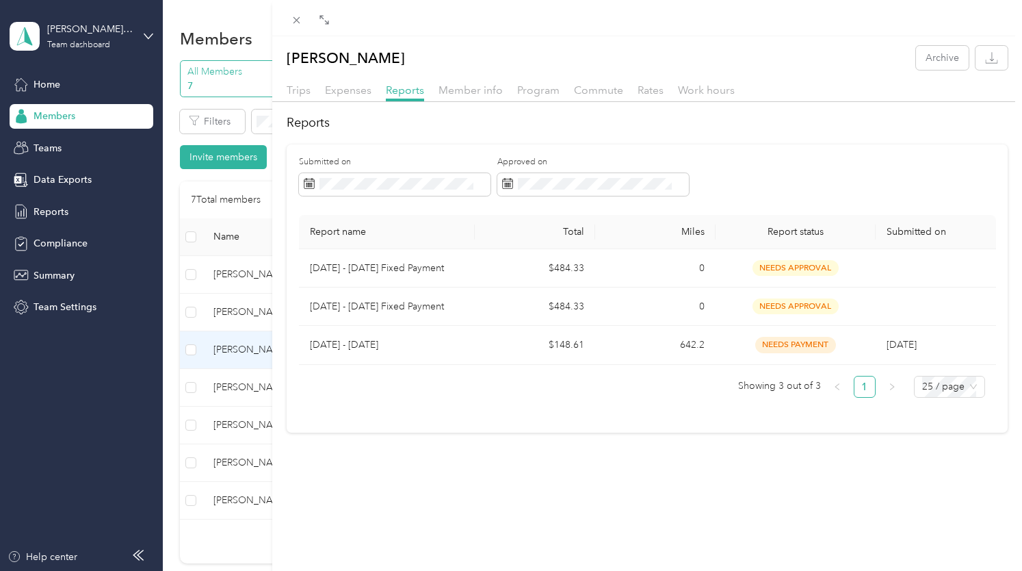
click at [294, 29] on div at bounding box center [647, 18] width 750 height 36
click at [293, 18] on icon at bounding box center [297, 20] width 12 height 12
